Goal: Information Seeking & Learning: Understand process/instructions

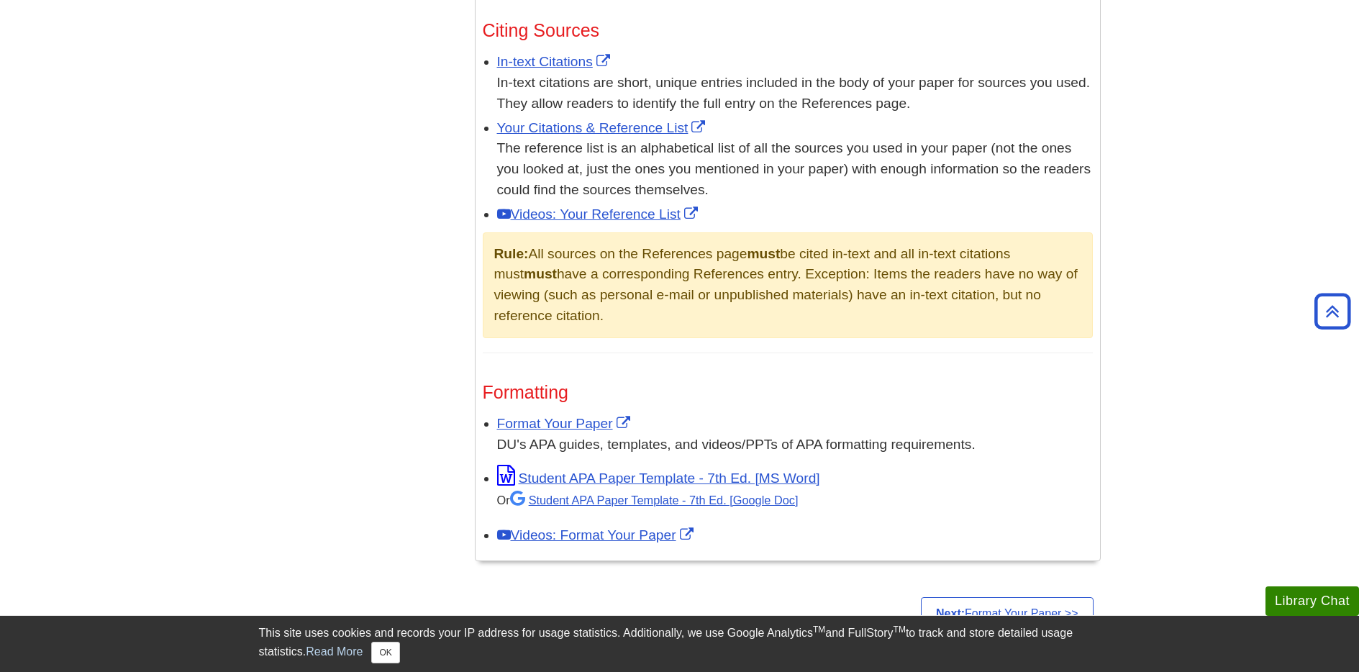
scroll to position [936, 0]
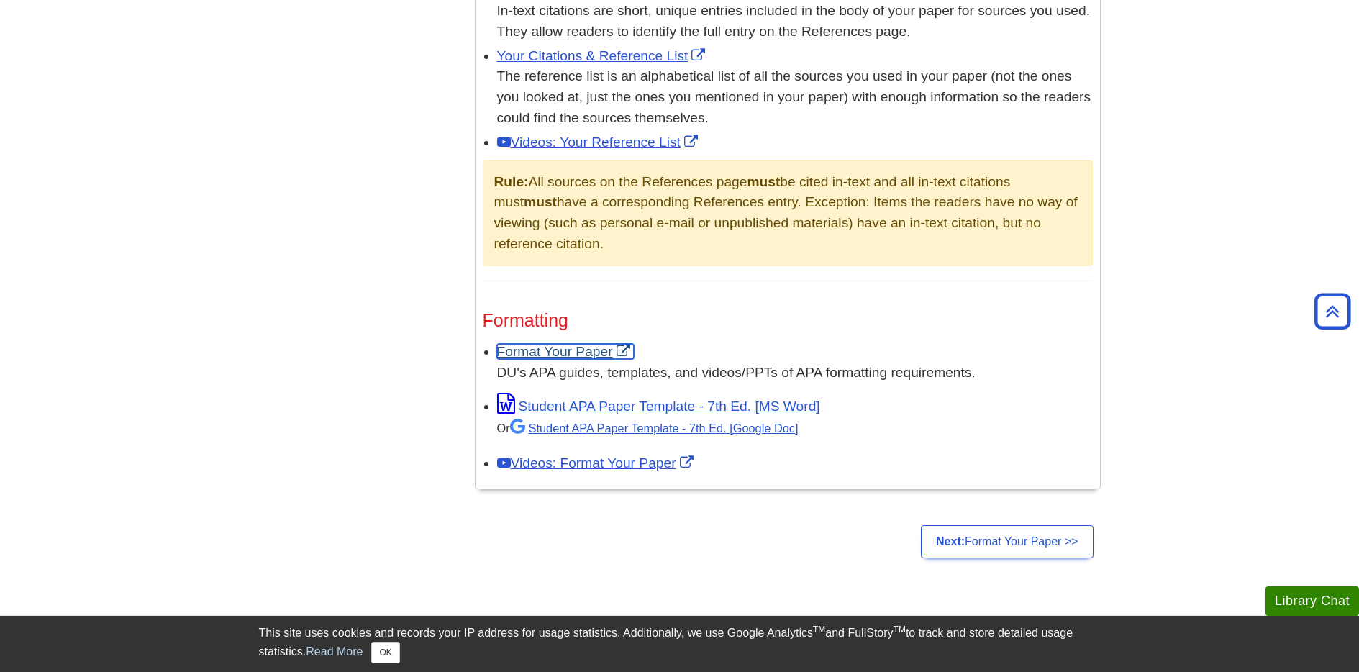
click at [551, 355] on link "Format Your Paper" at bounding box center [565, 351] width 137 height 15
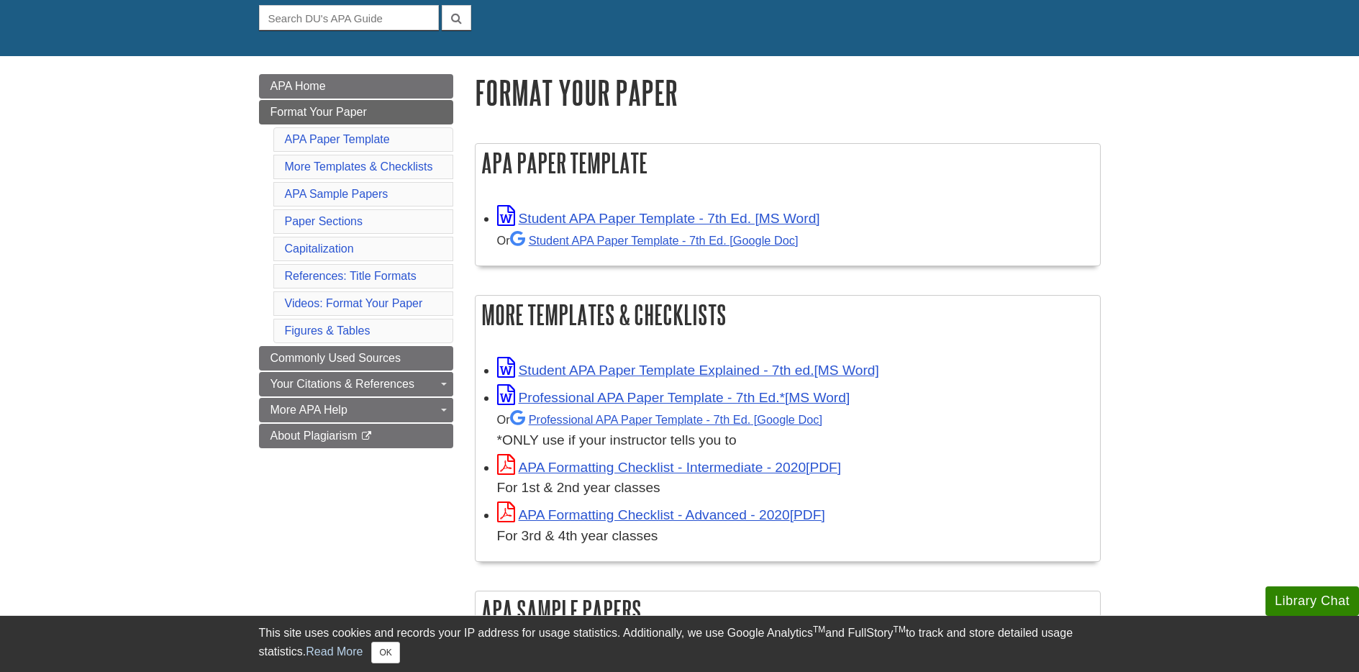
scroll to position [144, 0]
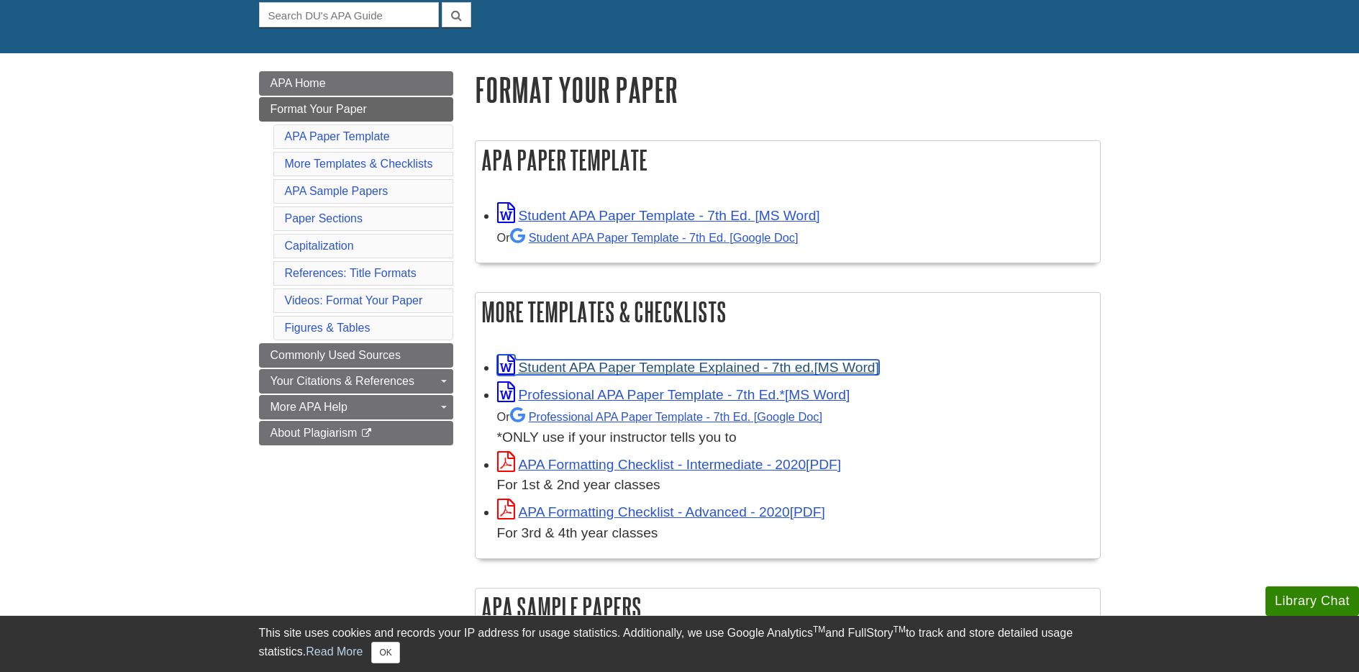
click at [596, 371] on link "Student APA Paper Template Explained - 7th ed." at bounding box center [688, 367] width 382 height 15
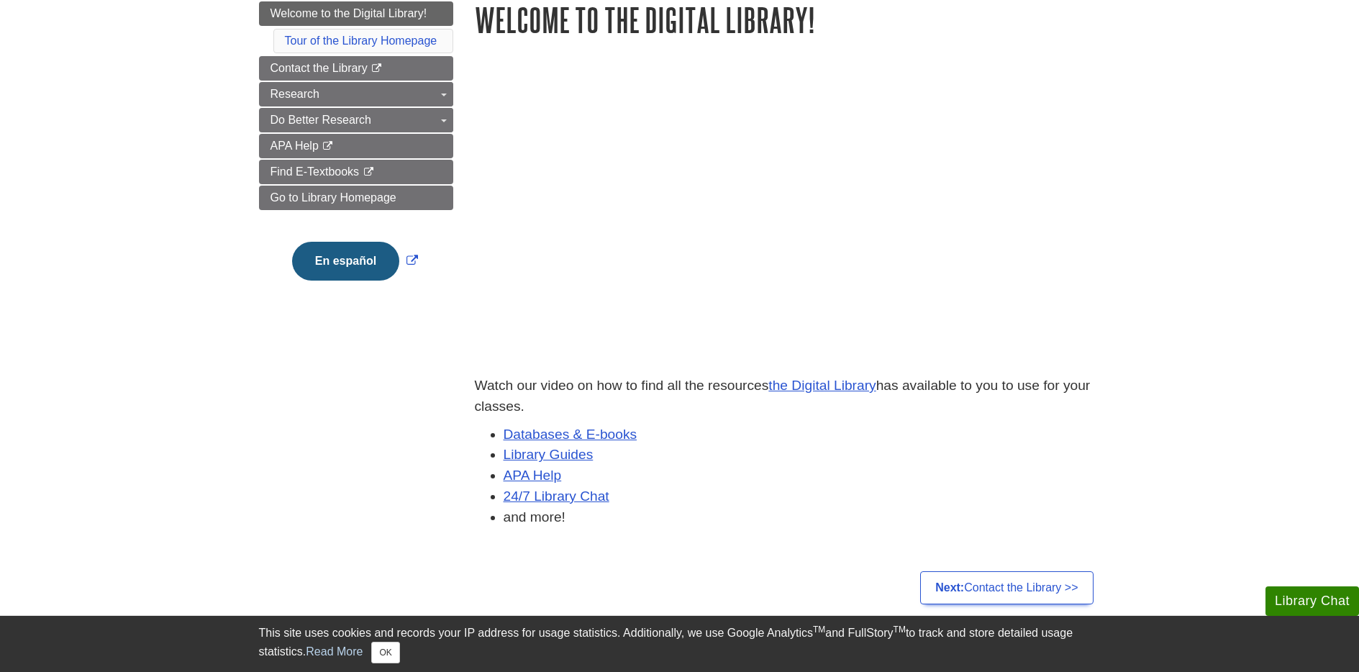
scroll to position [216, 0]
